Goal: Find specific page/section: Find specific page/section

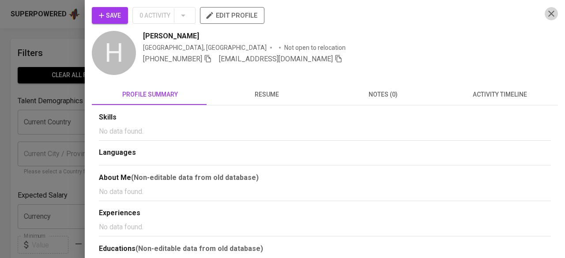
click at [546, 14] on icon "button" at bounding box center [551, 13] width 11 height 11
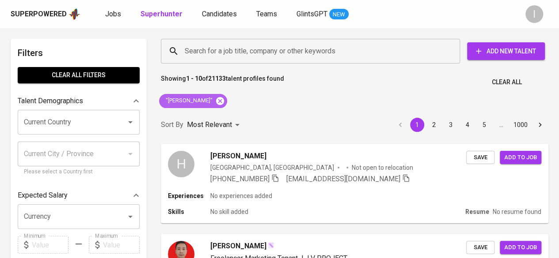
click at [224, 101] on icon at bounding box center [220, 101] width 8 height 8
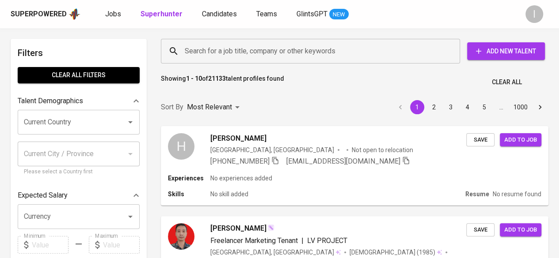
click at [204, 53] on input "Search for a job title, company or other keywords" at bounding box center [312, 51] width 260 height 17
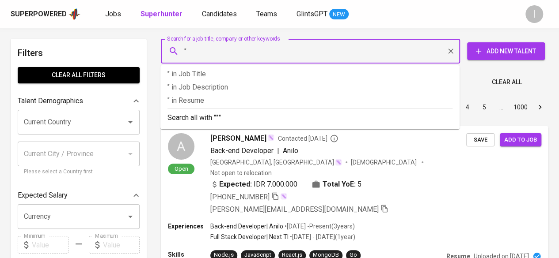
paste input "[EMAIL_ADDRESS][DOMAIN_NAME]"
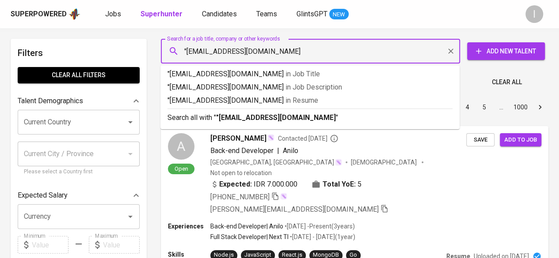
type input ""[EMAIL_ADDRESS][DOMAIN_NAME]""
click at [223, 113] on p "Search all with " "[EMAIL_ADDRESS][DOMAIN_NAME]" "" at bounding box center [309, 118] width 285 height 11
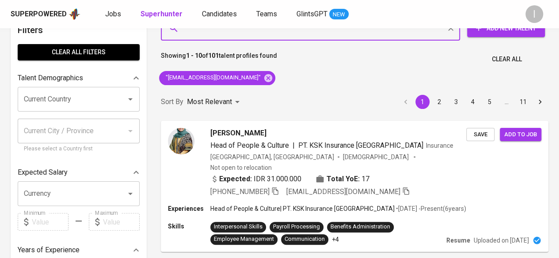
scroll to position [23, 0]
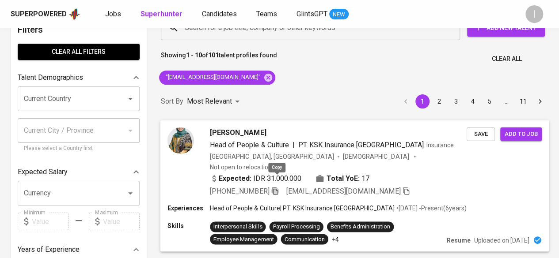
click at [277, 187] on icon "button" at bounding box center [275, 191] width 8 height 8
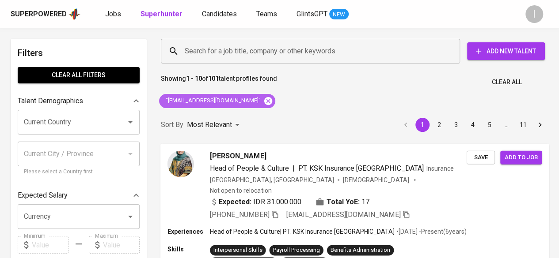
click at [263, 102] on icon at bounding box center [268, 101] width 10 height 10
click at [228, 52] on input "Search for a job title, company or other keywords" at bounding box center [312, 51] width 260 height 17
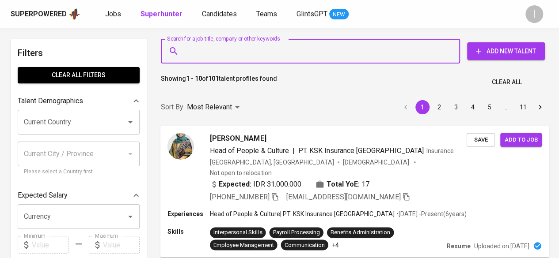
click at [221, 49] on input "Search for a job title, company or other keywords" at bounding box center [312, 51] width 260 height 17
paste input "arida.prasetyaningsih@yahoo.com"
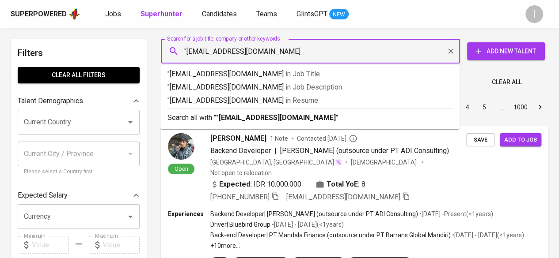
type input ""[EMAIL_ADDRESS][DOMAIN_NAME]""
click at [239, 114] on b ""[EMAIL_ADDRESS][DOMAIN_NAME]"" at bounding box center [277, 117] width 122 height 8
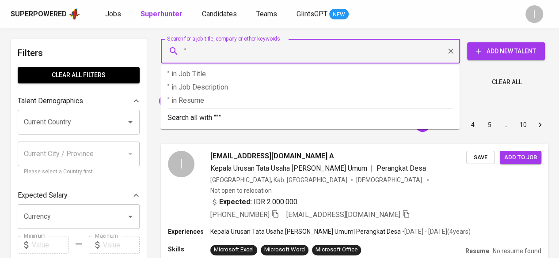
paste input "Arida Prasetyaningsih"
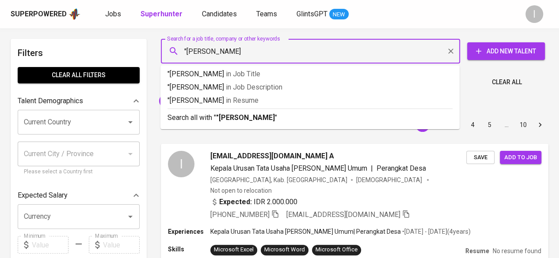
type input ""[PERSON_NAME]""
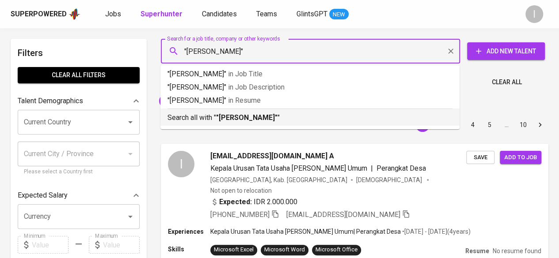
click at [252, 114] on b ""[PERSON_NAME]"" at bounding box center [246, 117] width 61 height 8
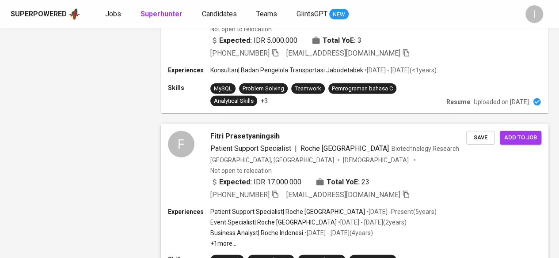
scroll to position [1113, 0]
